Goal: Ask a question: Seek information or help from site administrators or community

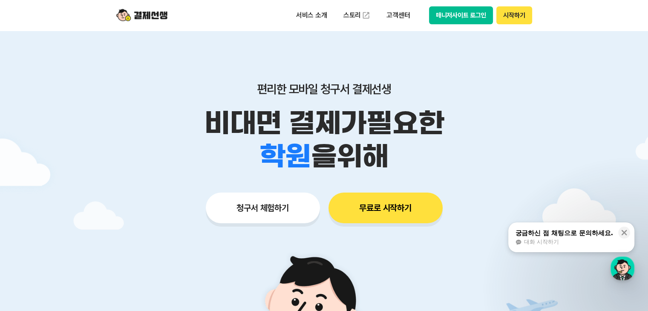
click at [464, 12] on button "매니저사이트 로그인" at bounding box center [461, 15] width 64 height 18
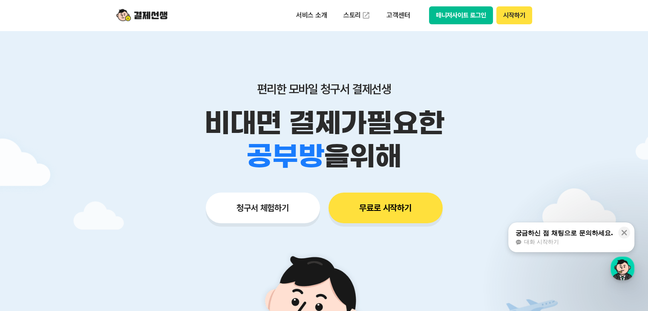
click at [155, 121] on p "비대면 결제가 필요한" at bounding box center [324, 122] width 436 height 33
click at [624, 231] on icon at bounding box center [624, 233] width 6 height 6
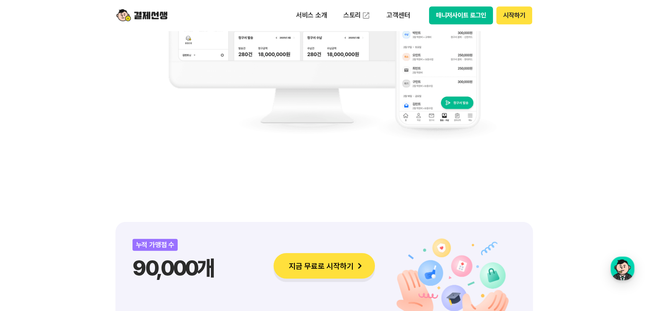
scroll to position [937, 0]
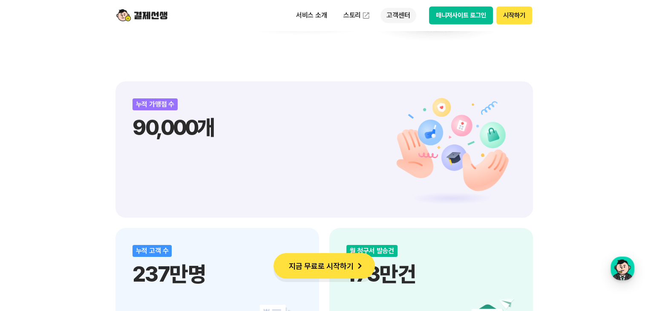
click at [385, 16] on p "고객센터" at bounding box center [397, 15] width 35 height 15
click at [348, 12] on link "스토리" at bounding box center [356, 15] width 39 height 17
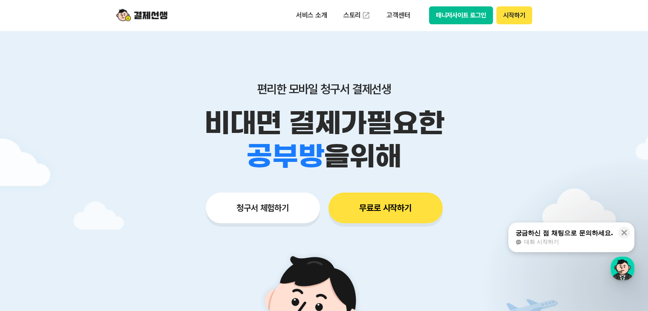
click at [456, 17] on button "매니저사이트 로그인" at bounding box center [461, 15] width 64 height 18
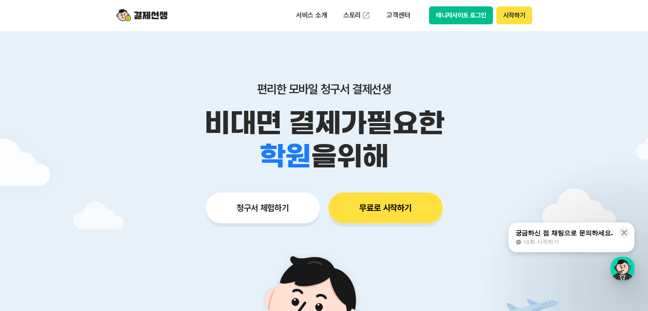
click at [466, 16] on button "매니저사이트 로그인" at bounding box center [461, 15] width 64 height 18
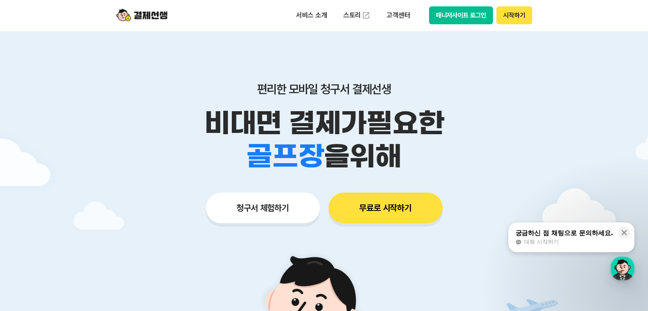
click at [456, 14] on button "매니저사이트 로그인" at bounding box center [461, 15] width 64 height 18
click at [448, 12] on button "매니저사이트 로그인" at bounding box center [461, 15] width 64 height 18
click at [569, 235] on div "궁금하신 점 채팅으로 문의하세요." at bounding box center [564, 233] width 98 height 9
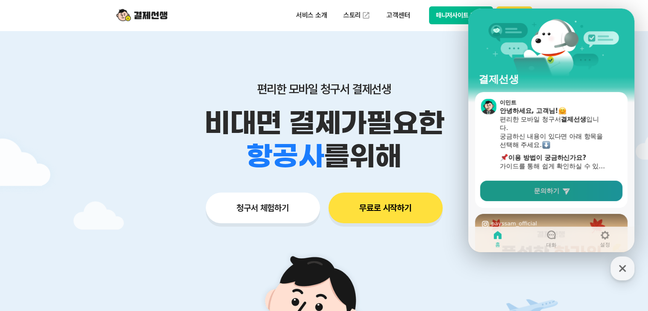
click at [520, 191] on link "문의하기" at bounding box center [551, 191] width 142 height 20
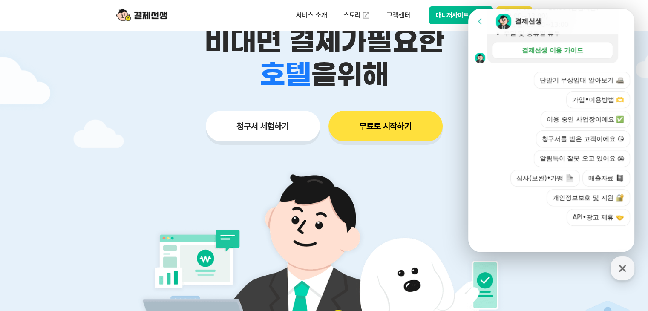
scroll to position [128, 0]
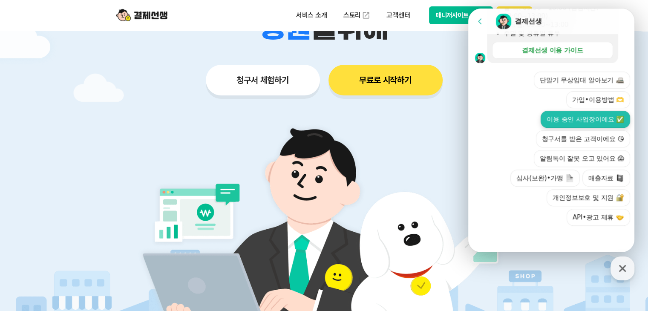
click at [547, 121] on button "이용 중인 사업장이에요 ✅" at bounding box center [584, 119] width 89 height 17
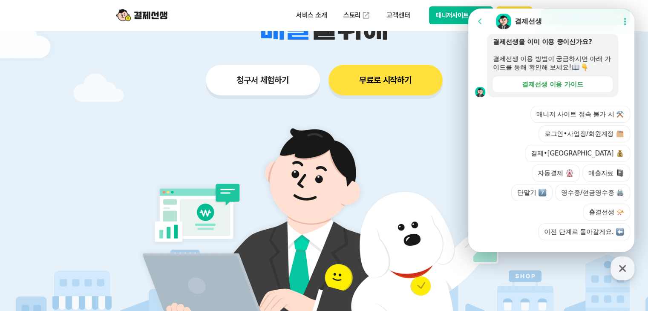
scroll to position [358, 0]
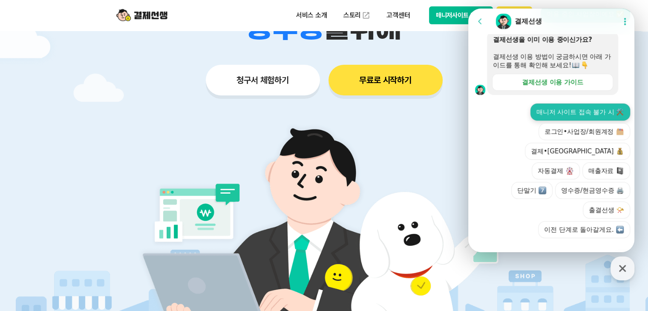
click at [534, 121] on button "매니저 사이트 접속 불가 시 ⚒️" at bounding box center [580, 111] width 100 height 17
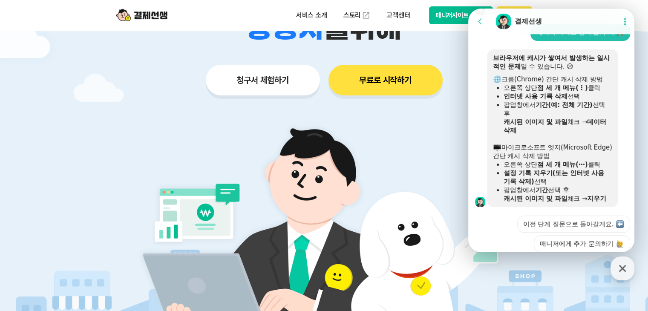
scroll to position [438, 0]
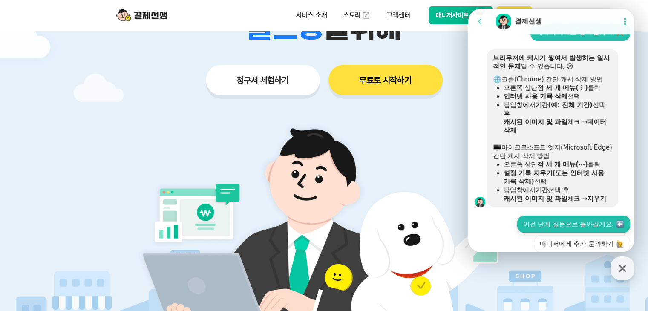
click at [537, 232] on button "이전 단계 질문으로 돌아갈게요." at bounding box center [573, 223] width 113 height 17
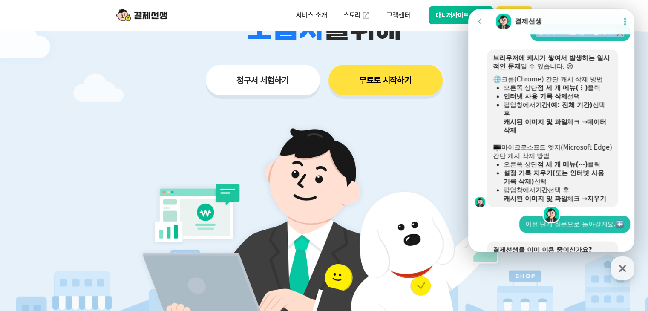
drag, startPoint x: 556, startPoint y: 13, endPoint x: 516, endPoint y: 54, distance: 57.5
click at [516, 54] on div "Go to previous page Chat Room 결제선생 Show userchat action dialog Message List 문의는…" at bounding box center [552, 23] width 169 height 904
click at [395, 134] on img at bounding box center [324, 232] width 398 height 239
click at [402, 125] on img at bounding box center [324, 232] width 398 height 239
click at [479, 20] on icon at bounding box center [479, 21] width 3 height 6
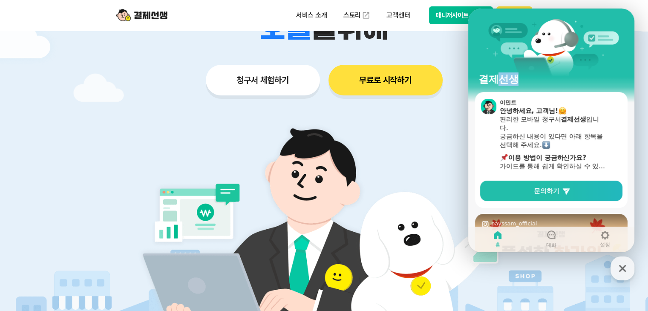
drag, startPoint x: 515, startPoint y: 16, endPoint x: 502, endPoint y: 51, distance: 37.2
click at [502, 51] on div "결제선생" at bounding box center [551, 50] width 166 height 83
click at [623, 268] on icon "button" at bounding box center [621, 268] width 15 height 15
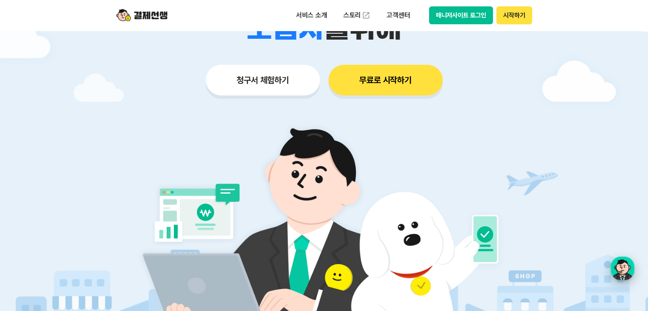
click at [624, 267] on div "button" at bounding box center [622, 268] width 24 height 24
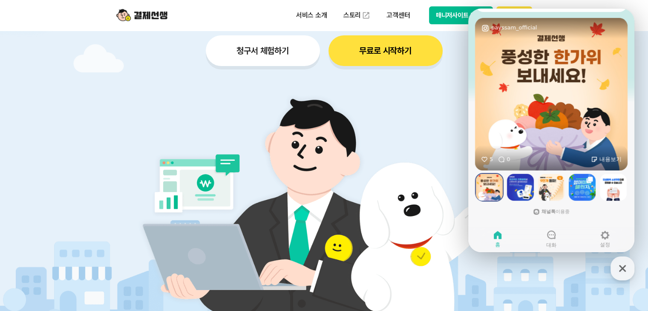
scroll to position [170, 0]
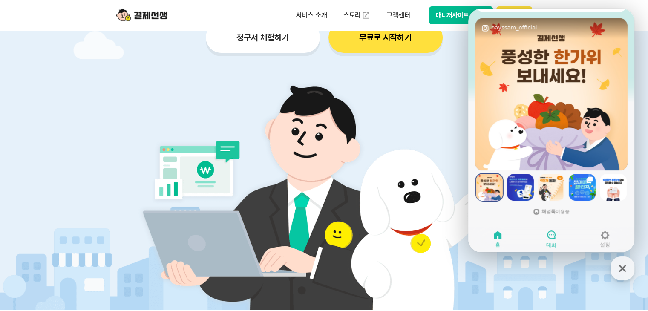
click at [552, 238] on icon at bounding box center [551, 235] width 10 height 10
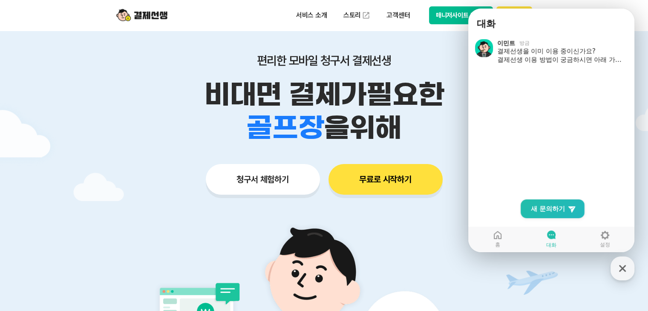
scroll to position [0, 0]
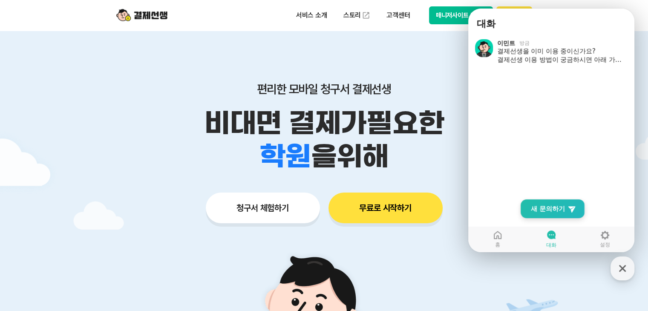
click at [539, 208] on span "새 문의하기" at bounding box center [548, 208] width 34 height 9
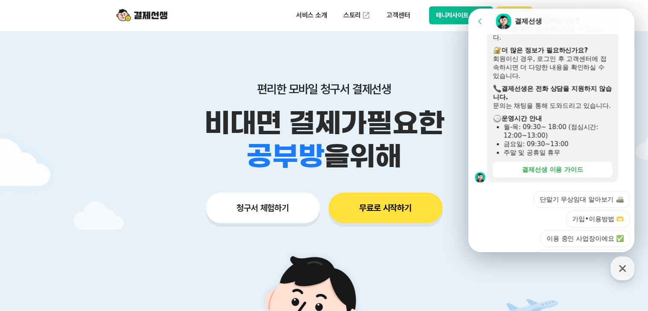
scroll to position [255, 0]
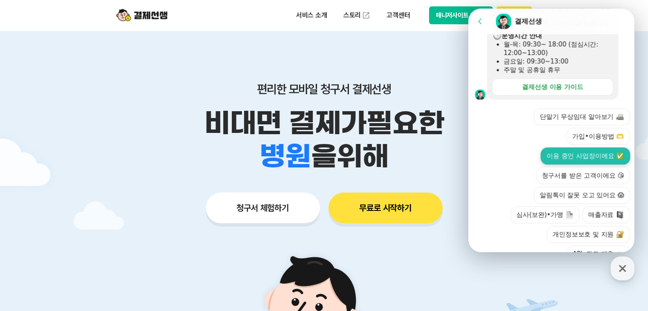
click at [556, 160] on button "이용 중인 사업장이에요 ✅" at bounding box center [584, 155] width 89 height 17
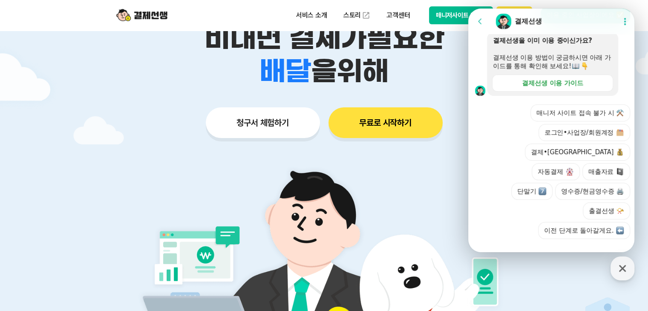
scroll to position [358, 0]
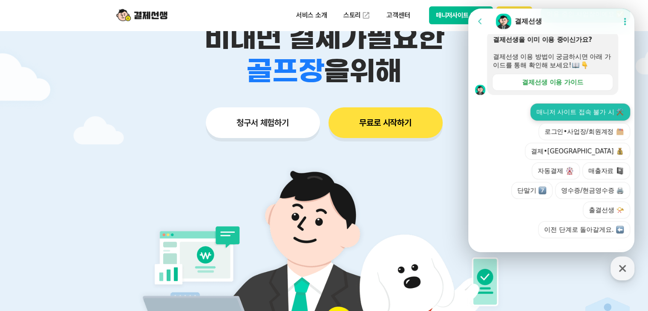
click at [542, 121] on button "매니저 사이트 접속 불가 시 ⚒️" at bounding box center [580, 111] width 100 height 17
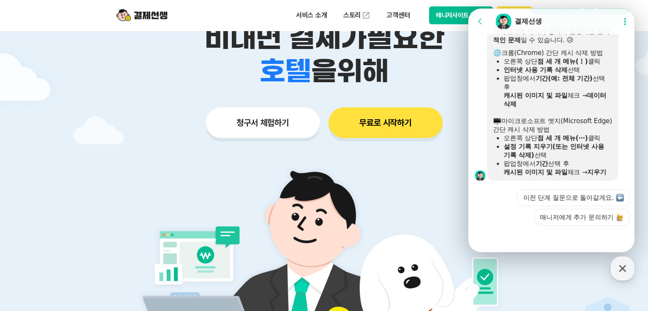
scroll to position [480, 0]
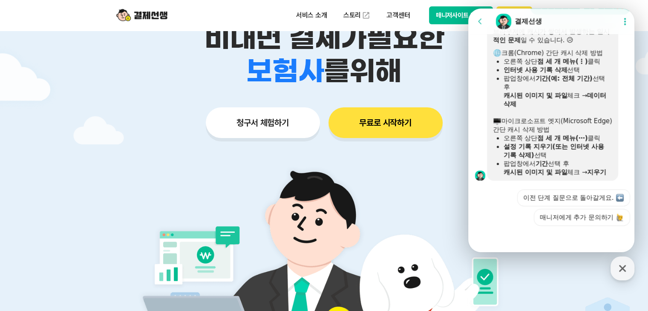
drag, startPoint x: 631, startPoint y: 0, endPoint x: 446, endPoint y: 79, distance: 201.3
click at [446, 79] on div "학원 공부방 호텔 쇼핑몰 병원 배달 보험사 항공사 골프장 를 위해" at bounding box center [324, 71] width 436 height 33
click at [448, 16] on button "매니저사이트 로그인" at bounding box center [461, 15] width 64 height 18
